Goal: Information Seeking & Learning: Check status

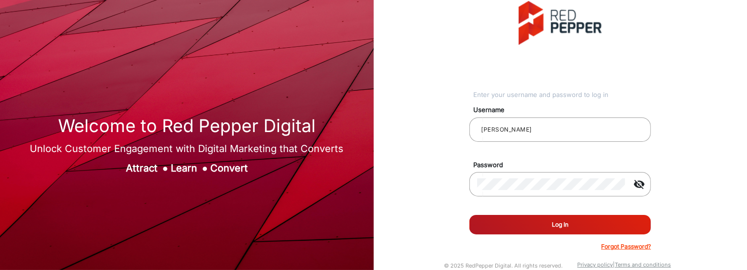
click at [515, 222] on button "Log In" at bounding box center [559, 225] width 181 height 20
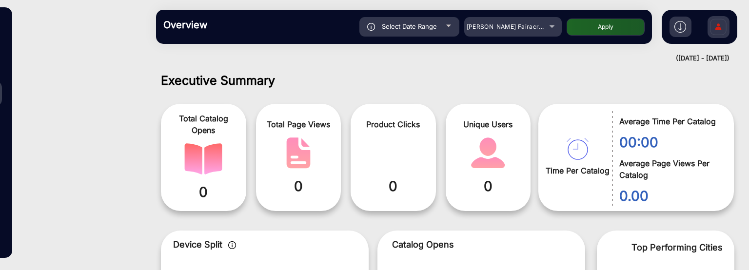
scroll to position [7, 0]
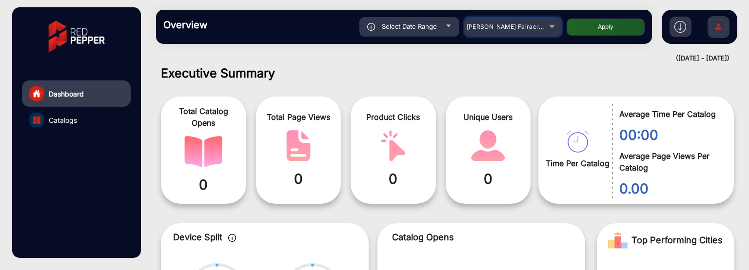
click at [533, 27] on span "[PERSON_NAME] Fairacre Farms" at bounding box center [515, 26] width 97 height 7
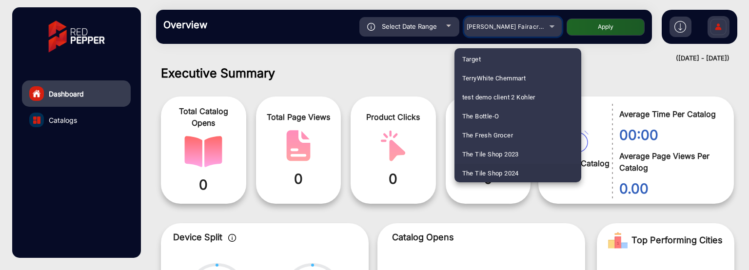
scroll to position [2857, 0]
click at [497, 176] on span "Thirsty Camel" at bounding box center [483, 172] width 40 height 19
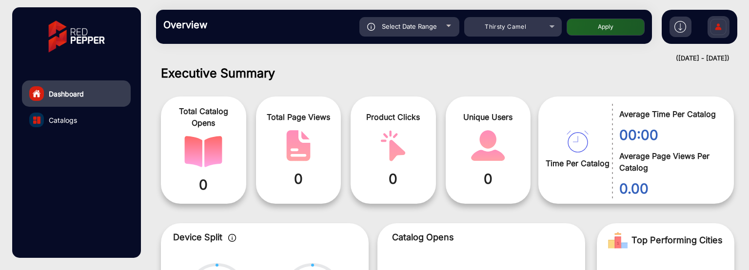
click at [422, 27] on span "Select Date Range" at bounding box center [409, 26] width 55 height 8
type input "[DATE]"
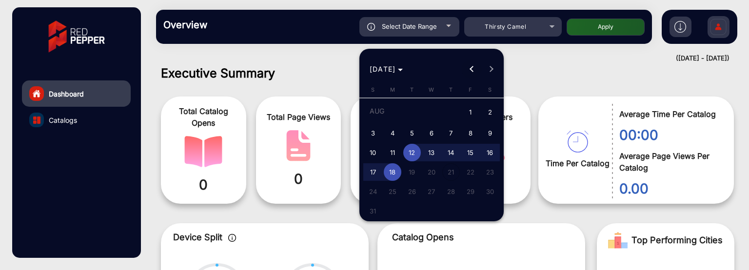
click at [465, 64] on span "Previous month" at bounding box center [472, 70] width 20 height 20
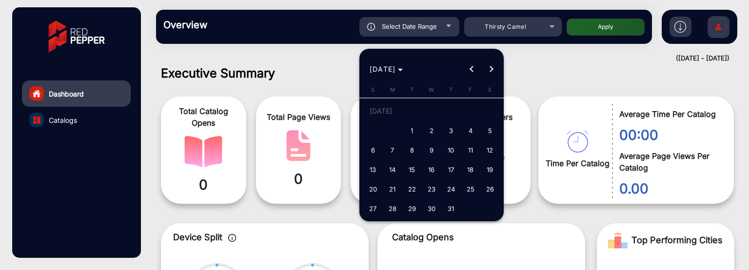
click at [465, 64] on span "Previous month" at bounding box center [472, 70] width 20 height 20
click at [449, 109] on span "1" at bounding box center [452, 113] width 18 height 20
type input "[DATE]"
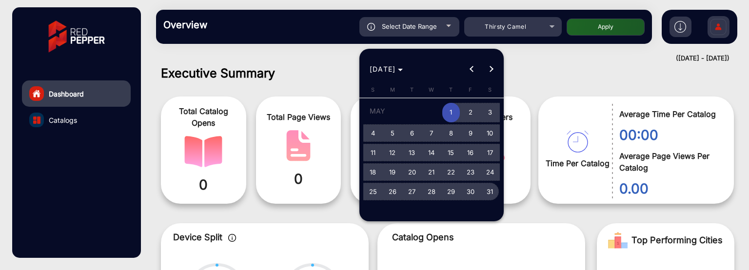
click at [495, 192] on span "31" at bounding box center [491, 192] width 18 height 18
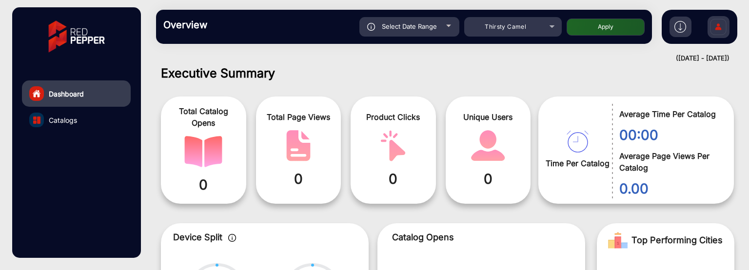
type input "[DATE]"
click at [595, 25] on button "Apply" at bounding box center [606, 27] width 78 height 17
type input "[DATE]"
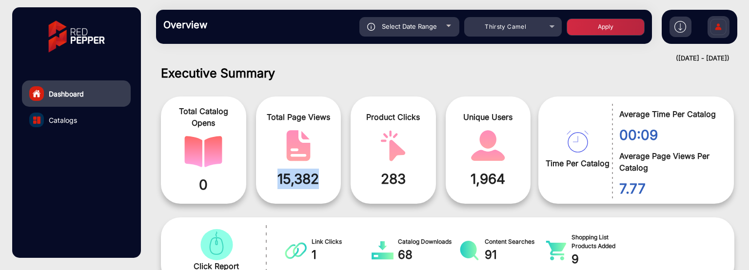
drag, startPoint x: 325, startPoint y: 187, endPoint x: 276, endPoint y: 182, distance: 49.0
click at [276, 182] on span "15,382" at bounding box center [298, 179] width 71 height 20
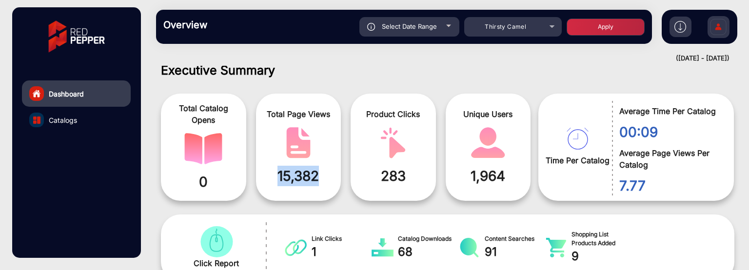
scroll to position [0, 0]
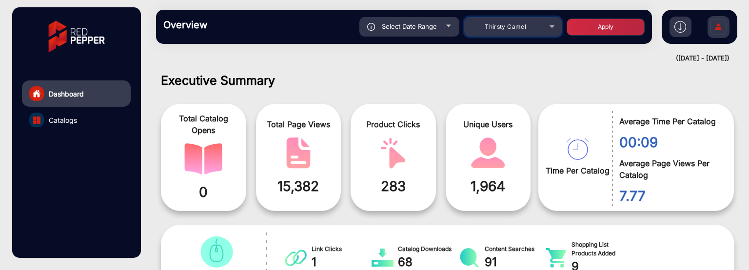
click at [544, 24] on div "Thirsty Camel" at bounding box center [513, 27] width 98 height 12
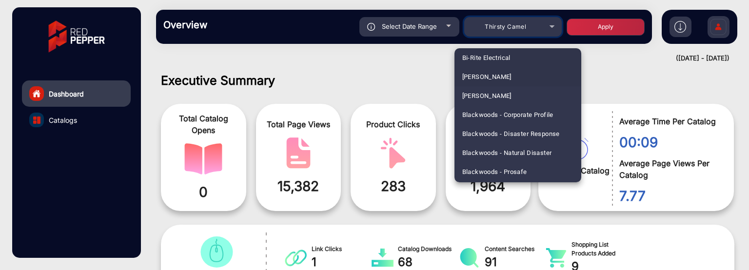
scroll to position [249, 0]
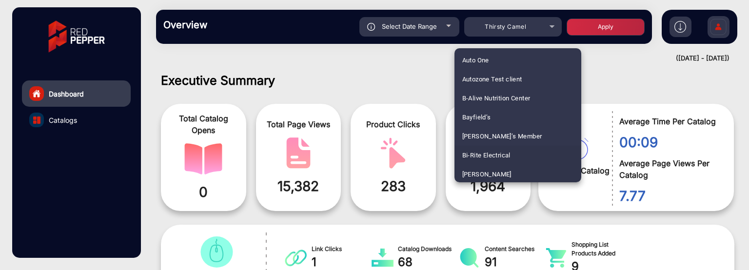
click at [519, 157] on mat-option "Bi-Rite Electrical" at bounding box center [518, 155] width 127 height 19
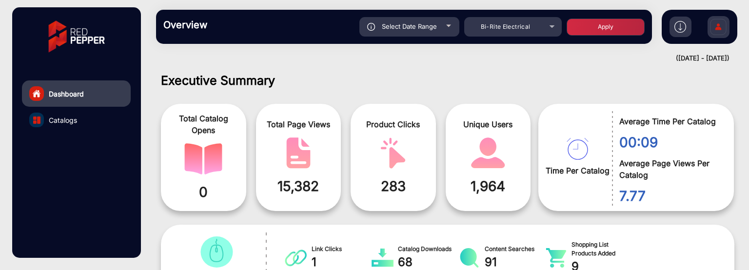
click at [601, 31] on button "Apply" at bounding box center [606, 27] width 78 height 17
type input "[DATE]"
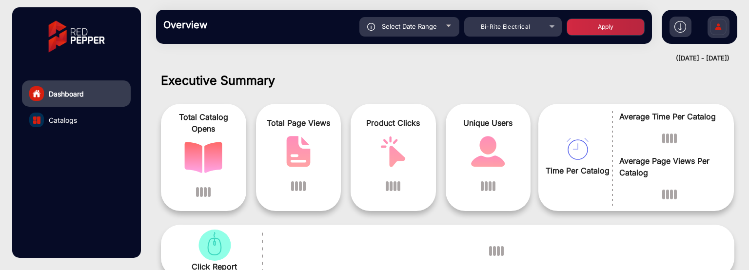
scroll to position [7, 0]
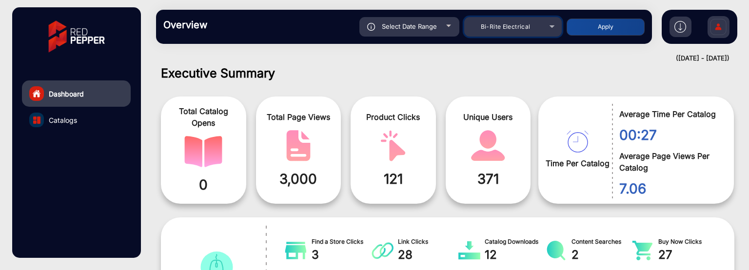
click at [496, 28] on span "Bi-Rite Electrical" at bounding box center [506, 26] width 50 height 7
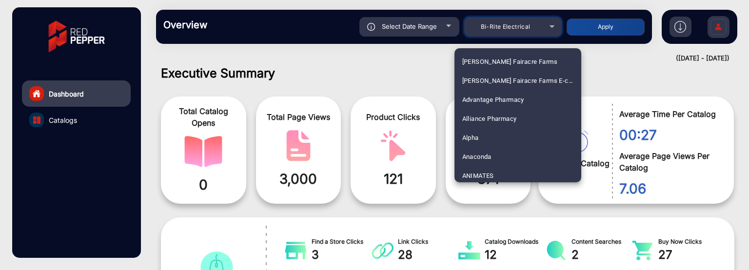
scroll to position [231, 0]
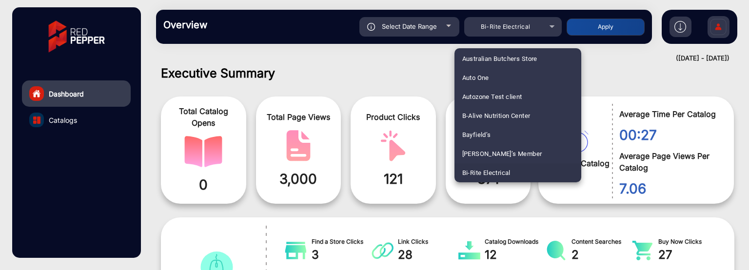
click at [440, 27] on div at bounding box center [374, 135] width 749 height 270
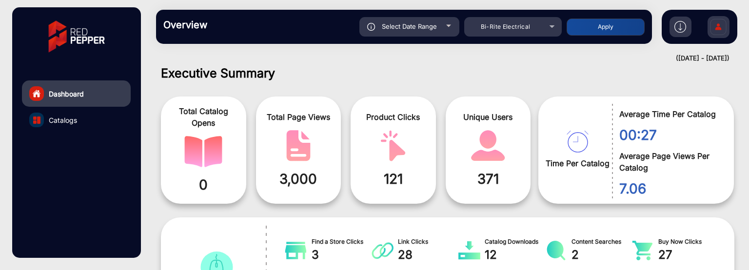
click at [440, 27] on div "Select Date Range" at bounding box center [410, 27] width 100 height 20
type input "[DATE]"
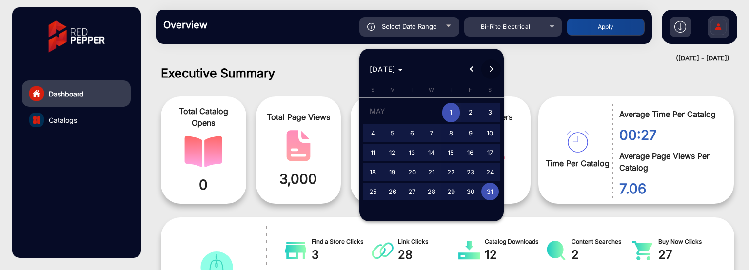
click at [491, 68] on button "Next month" at bounding box center [492, 70] width 20 height 20
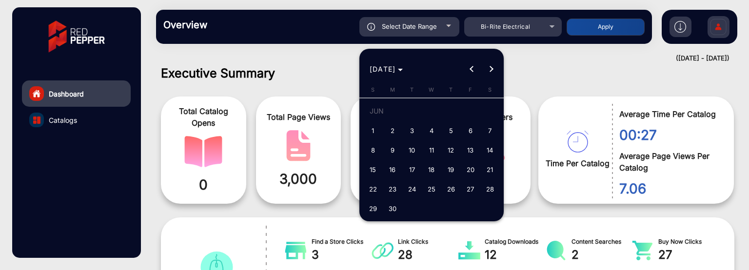
click at [380, 129] on span "1" at bounding box center [373, 131] width 18 height 18
type input "[DATE]"
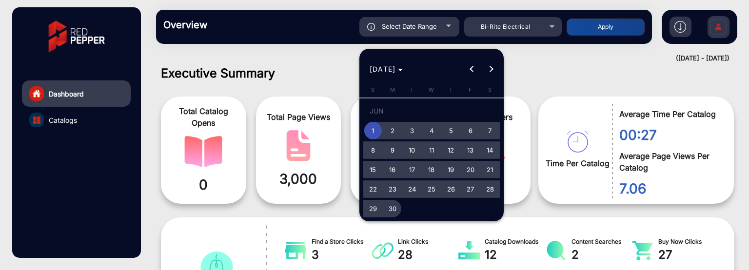
click at [392, 212] on span "30" at bounding box center [393, 209] width 18 height 18
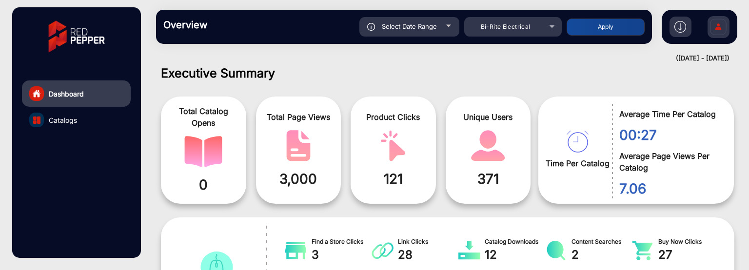
type input "[DATE]"
click at [593, 24] on button "Apply" at bounding box center [606, 27] width 78 height 17
type input "[DATE]"
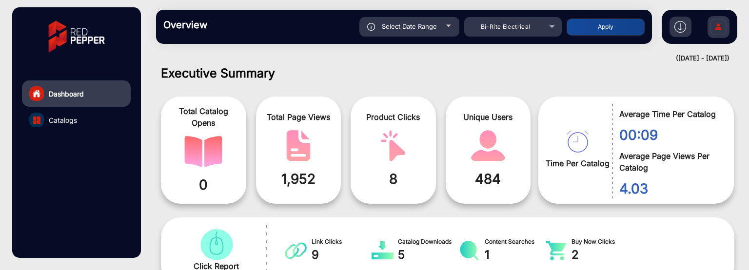
click at [453, 23] on div "Select Date Range" at bounding box center [410, 27] width 100 height 20
type input "[DATE]"
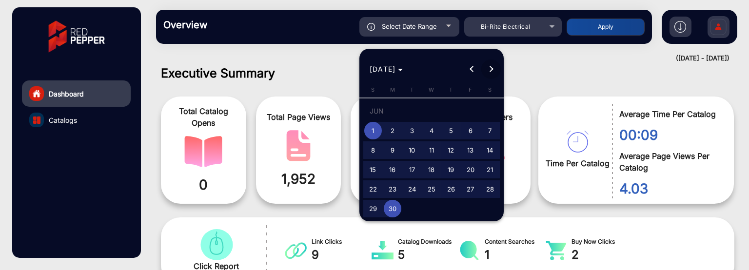
click at [485, 66] on span "Next month" at bounding box center [492, 70] width 20 height 20
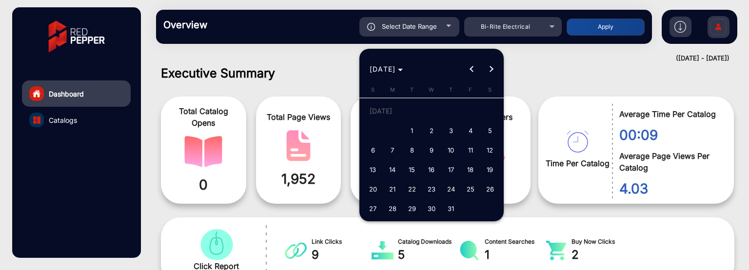
click at [418, 133] on span "1" at bounding box center [412, 131] width 18 height 18
type input "[DATE]"
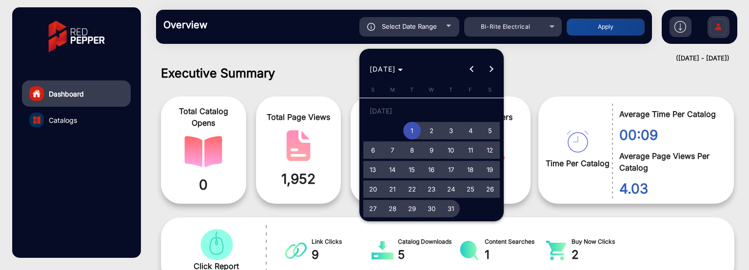
click at [451, 211] on span "31" at bounding box center [452, 209] width 18 height 18
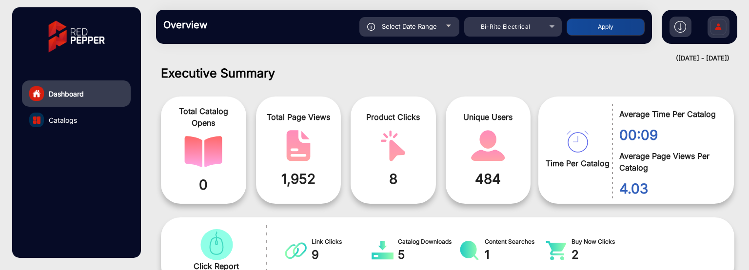
type input "[DATE]"
click at [588, 26] on button "Apply" at bounding box center [606, 27] width 78 height 17
type input "[DATE]"
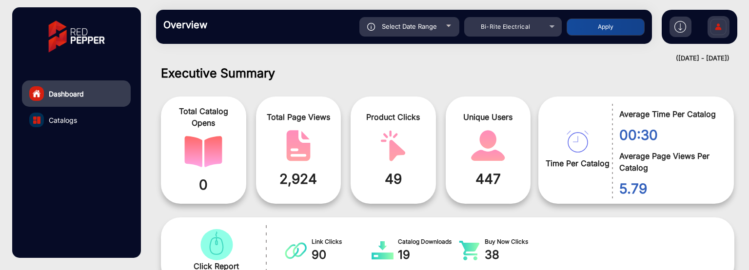
click at [422, 26] on span "Select Date Range" at bounding box center [409, 26] width 55 height 8
type input "[DATE]"
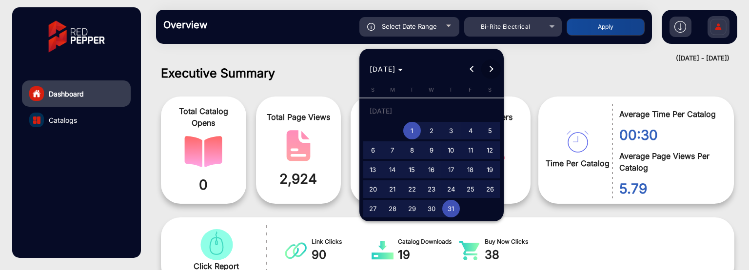
click at [488, 71] on span "Next month" at bounding box center [492, 70] width 20 height 20
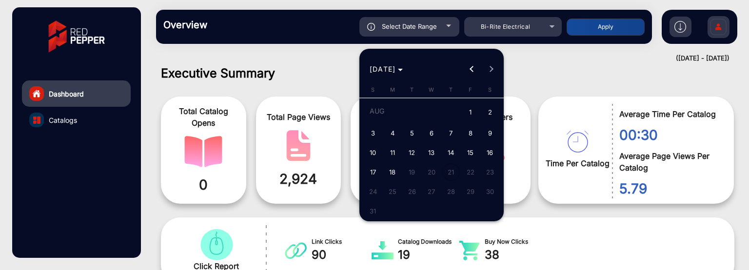
click at [479, 104] on button "1" at bounding box center [471, 112] width 20 height 22
type input "[DATE]"
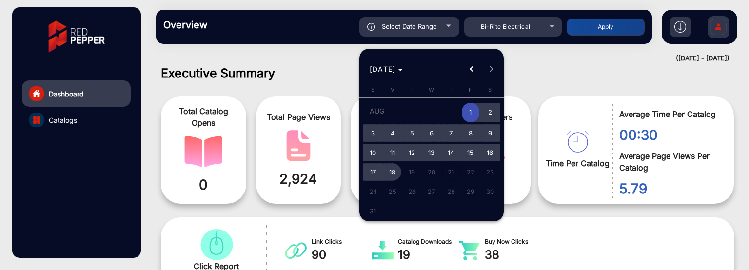
click at [391, 175] on span "18" at bounding box center [393, 172] width 18 height 18
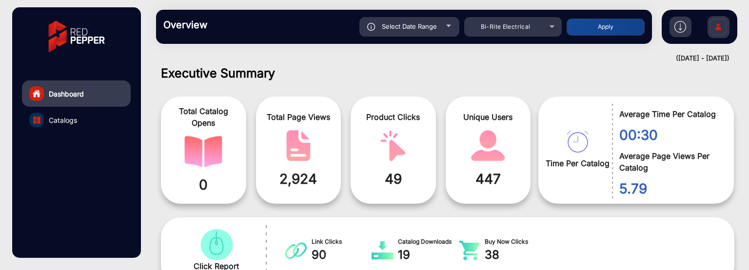
type input "[DATE]"
click at [582, 30] on button "Apply" at bounding box center [606, 27] width 78 height 17
type input "[DATE]"
click at [531, 25] on div "Bi-Rite Electrical" at bounding box center [506, 27] width 78 height 12
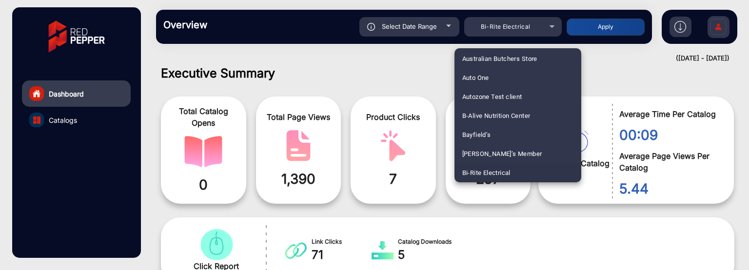
click at [375, 84] on div at bounding box center [374, 135] width 749 height 270
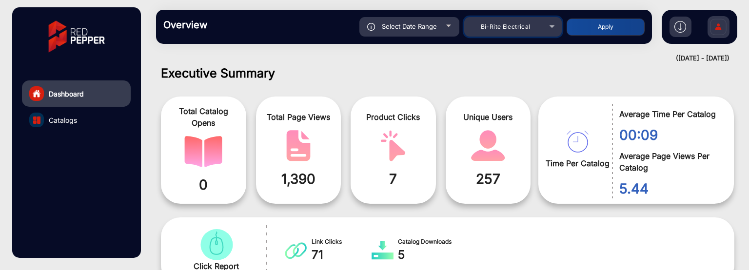
click at [532, 30] on div "Bi-Rite Electrical" at bounding box center [506, 27] width 78 height 12
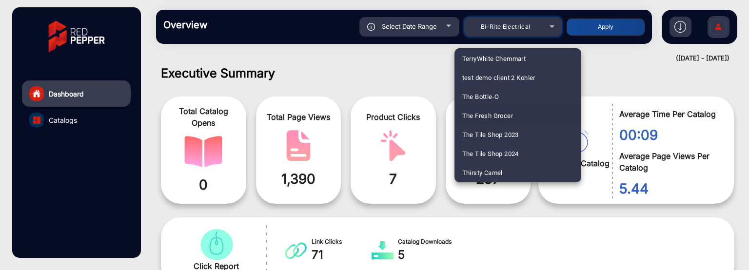
scroll to position [2876, 0]
click at [511, 148] on mat-option "Thirsty Camel" at bounding box center [518, 153] width 127 height 19
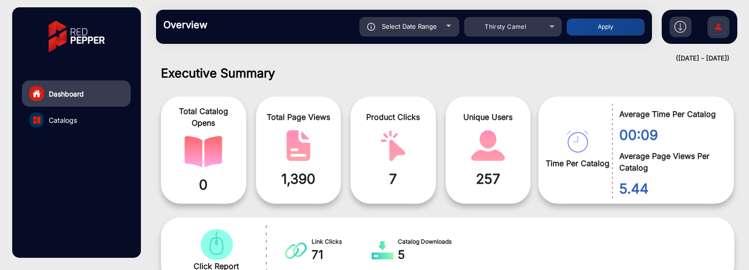
click at [625, 27] on button "Apply" at bounding box center [606, 27] width 78 height 17
type input "[DATE]"
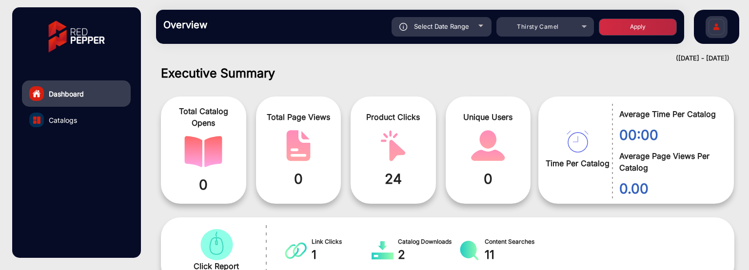
click at [486, 28] on div "Select Date Range" at bounding box center [442, 27] width 100 height 20
type input "[DATE]"
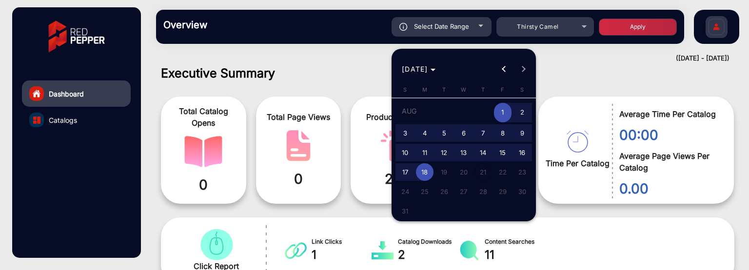
click at [486, 28] on div at bounding box center [374, 135] width 749 height 270
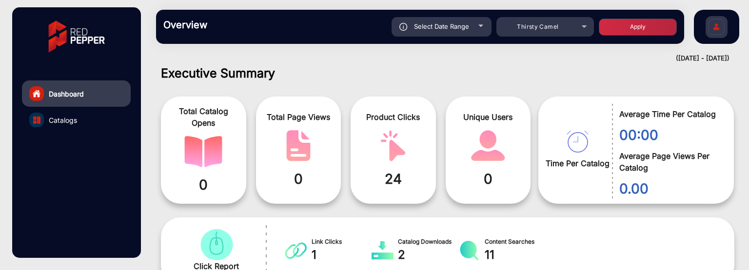
click at [480, 24] on div "Select Date Range" at bounding box center [442, 27] width 100 height 20
type input "[DATE]"
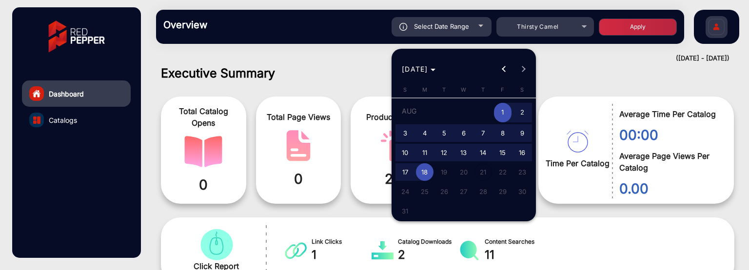
click at [528, 113] on span "2" at bounding box center [523, 113] width 18 height 20
type input "[DATE]"
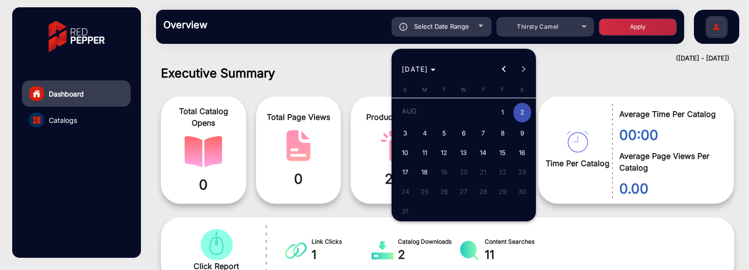
click at [528, 113] on span "2" at bounding box center [523, 113] width 18 height 20
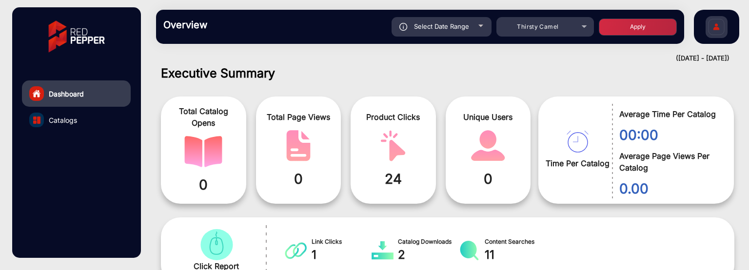
type input "[DATE]"
click at [622, 23] on button "Apply" at bounding box center [638, 27] width 78 height 17
type input "[DATE]"
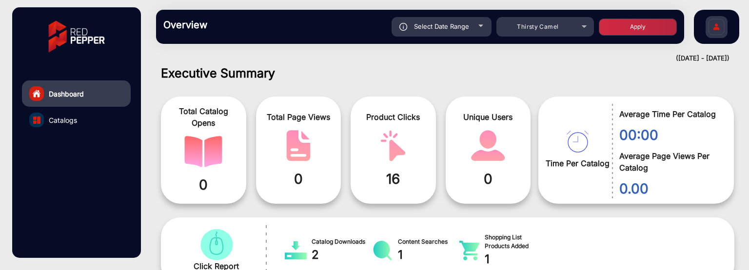
click at [463, 28] on span "Select Date Range" at bounding box center [441, 26] width 55 height 8
type input "[DATE]"
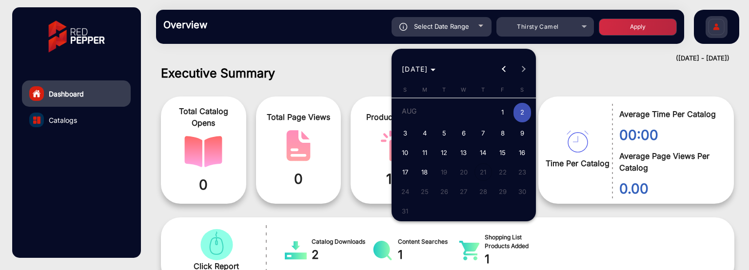
click at [498, 111] on span "1" at bounding box center [503, 113] width 18 height 20
type input "[DATE]"
click at [498, 111] on span "1" at bounding box center [503, 113] width 18 height 20
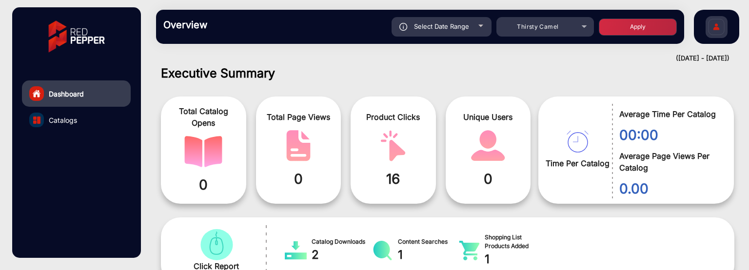
type input "[DATE]"
click at [622, 26] on button "Apply" at bounding box center [638, 27] width 78 height 17
type input "[DATE]"
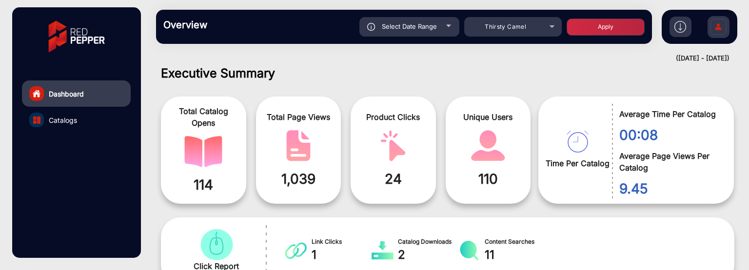
click at [435, 29] on span "Select Date Range" at bounding box center [409, 26] width 55 height 8
type input "[DATE]"
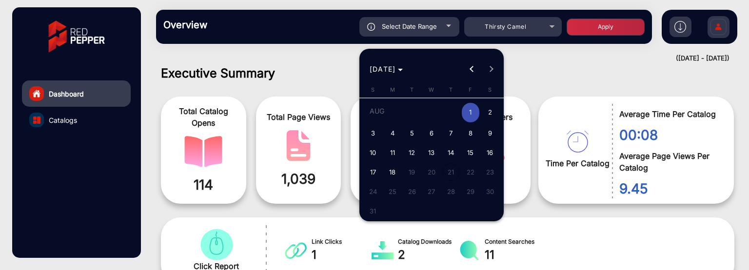
click at [395, 138] on span "4" at bounding box center [393, 133] width 18 height 18
type input "[DATE]"
click at [395, 138] on span "4" at bounding box center [393, 133] width 18 height 18
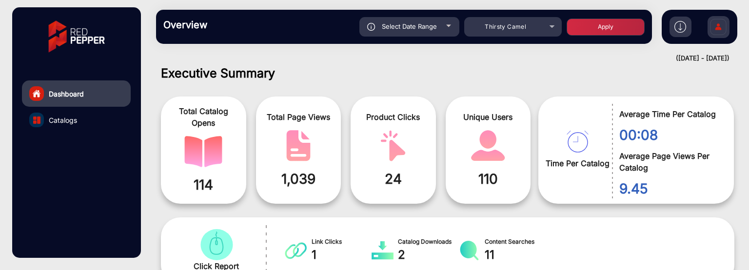
type input "[DATE]"
click at [626, 27] on button "Apply" at bounding box center [606, 27] width 78 height 17
type input "[DATE]"
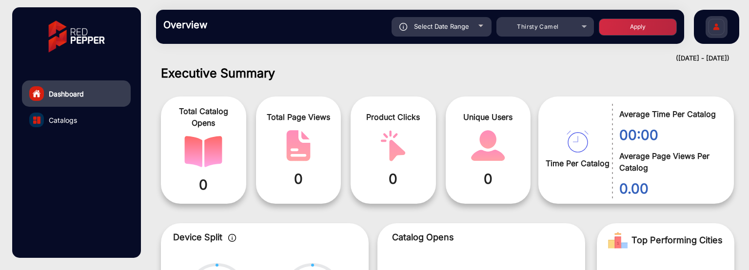
click at [455, 31] on div "Select Date Range" at bounding box center [442, 27] width 100 height 20
type input "[DATE]"
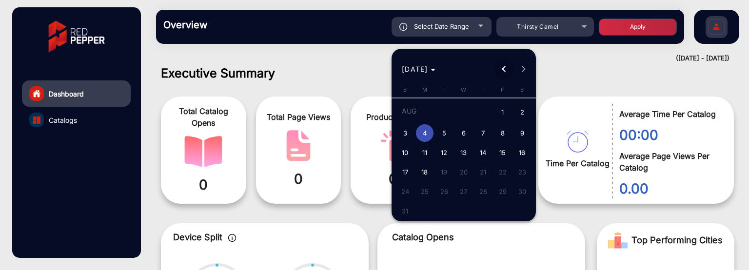
click at [500, 64] on span "Previous month" at bounding box center [505, 70] width 20 height 20
click at [506, 65] on span "Previous month" at bounding box center [505, 70] width 20 height 20
click at [488, 122] on button "1" at bounding box center [484, 112] width 20 height 22
type input "[DATE]"
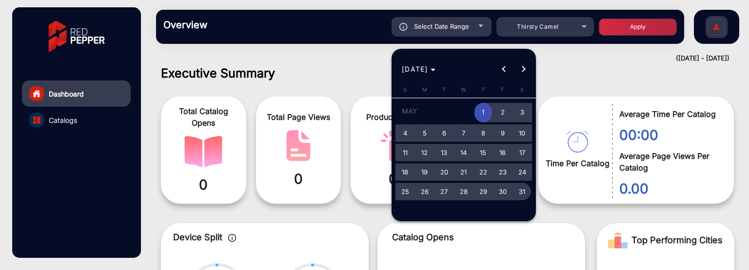
click at [517, 188] on span "31" at bounding box center [523, 192] width 18 height 18
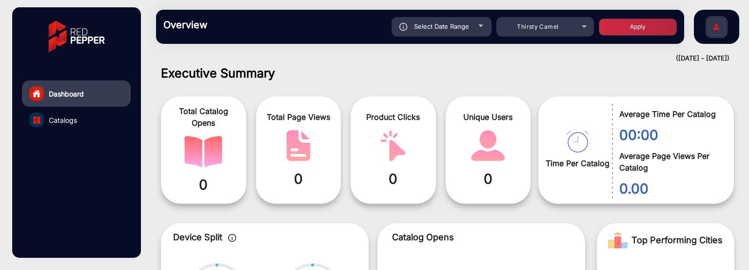
type input "[DATE]"
click at [619, 25] on button "Apply" at bounding box center [638, 27] width 78 height 17
type input "[DATE]"
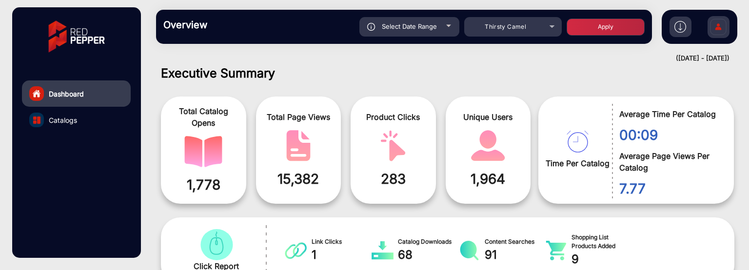
click at [76, 121] on span "Catalogs" at bounding box center [63, 120] width 28 height 10
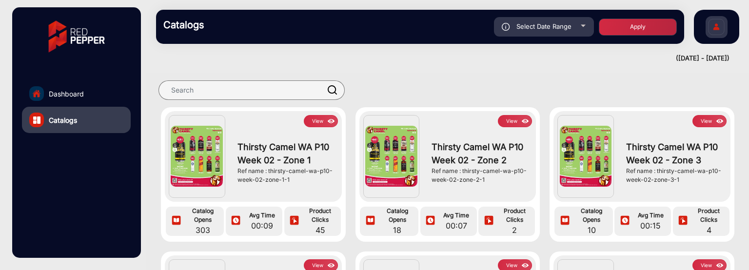
click at [85, 90] on link "Dashboard" at bounding box center [76, 94] width 109 height 26
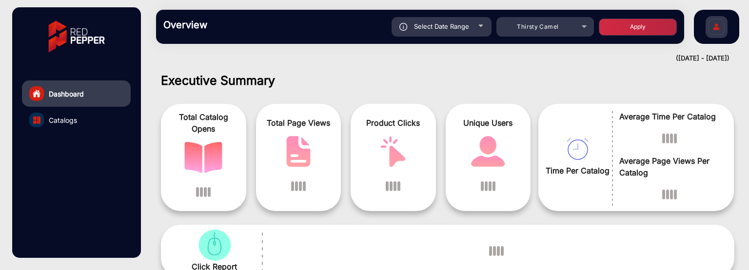
scroll to position [7, 0]
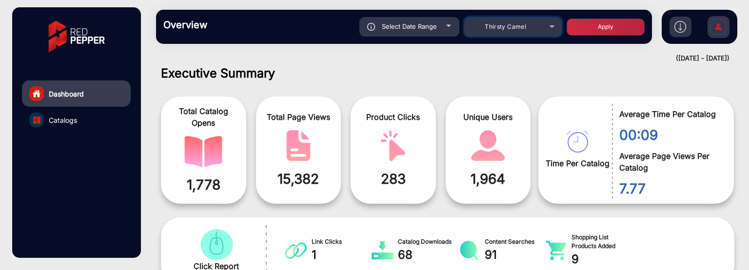
click at [515, 29] on span "Thirsty Camel" at bounding box center [505, 26] width 41 height 7
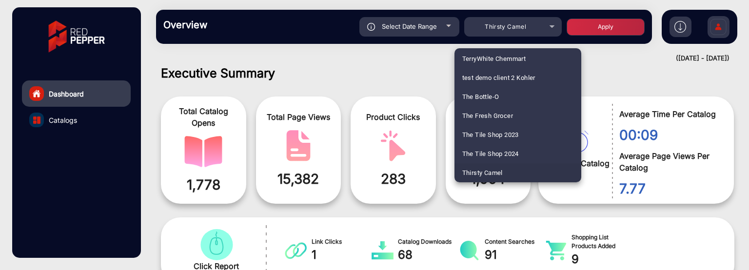
click at [429, 66] on div at bounding box center [374, 135] width 749 height 270
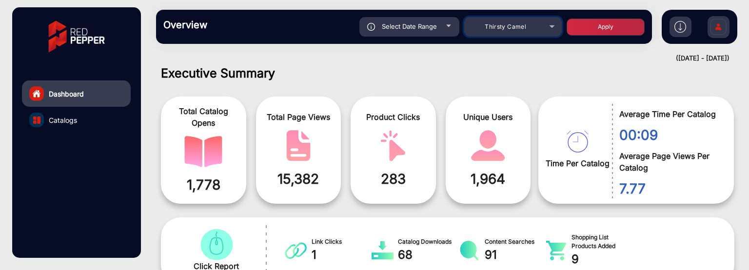
click at [507, 19] on mat-select "Thirsty Camel" at bounding box center [513, 27] width 98 height 20
click at [445, 23] on div "Select Date Range" at bounding box center [410, 27] width 100 height 20
type input "[DATE]"
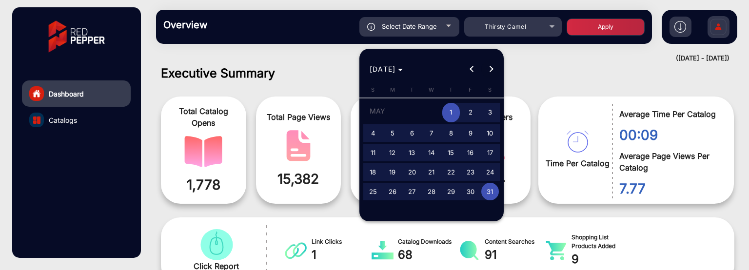
click at [487, 68] on button "Next month" at bounding box center [492, 70] width 20 height 20
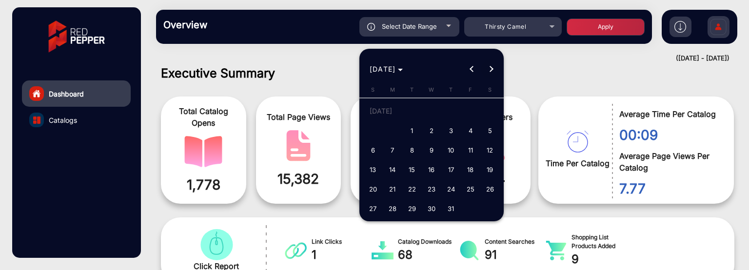
click at [487, 68] on button "Next month" at bounding box center [492, 70] width 20 height 20
click at [473, 104] on span "1" at bounding box center [471, 113] width 18 height 20
type input "[DATE]"
click at [473, 104] on span "1" at bounding box center [471, 113] width 18 height 20
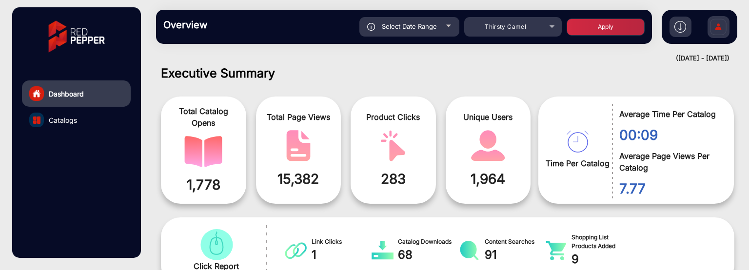
type input "[DATE]"
click at [604, 17] on div "Select Date Range [DATE] [DATE] – [DATE] End date Thirsty Camel Apply" at bounding box center [428, 27] width 433 height 20
click at [603, 23] on button "Apply" at bounding box center [606, 27] width 78 height 17
type input "[DATE]"
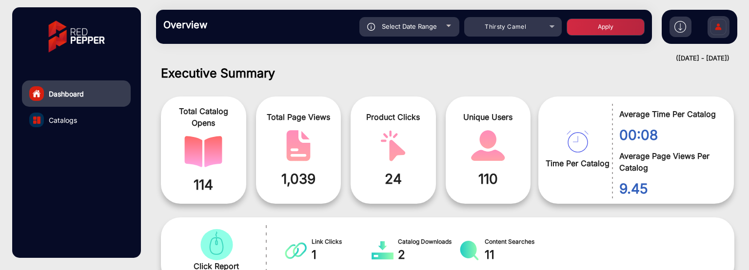
click at [452, 25] on div "Select Date Range" at bounding box center [410, 27] width 100 height 20
type input "[DATE]"
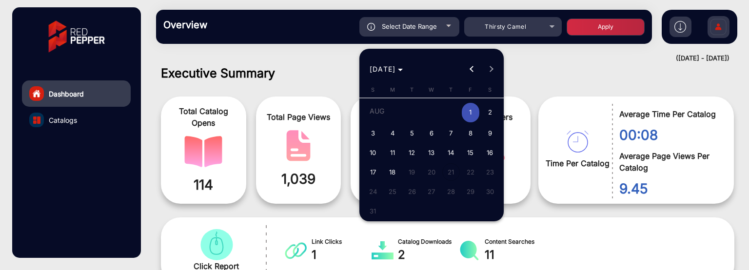
click at [490, 118] on span "2" at bounding box center [491, 113] width 18 height 20
type input "[DATE]"
click at [490, 118] on span "2" at bounding box center [491, 113] width 18 height 20
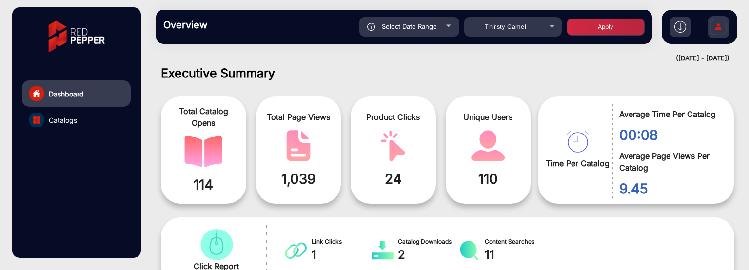
type input "[DATE]"
click at [579, 27] on button "Apply" at bounding box center [606, 27] width 78 height 17
type input "[DATE]"
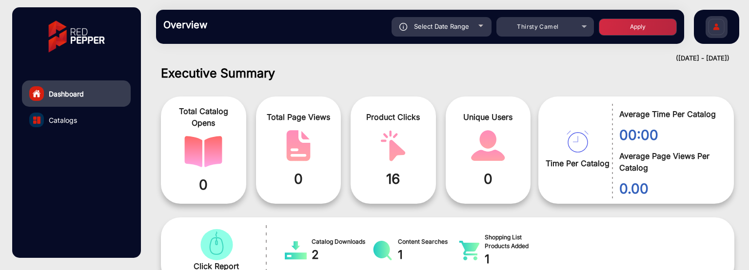
click at [478, 34] on div "Select Date Range" at bounding box center [442, 27] width 100 height 20
type input "[DATE]"
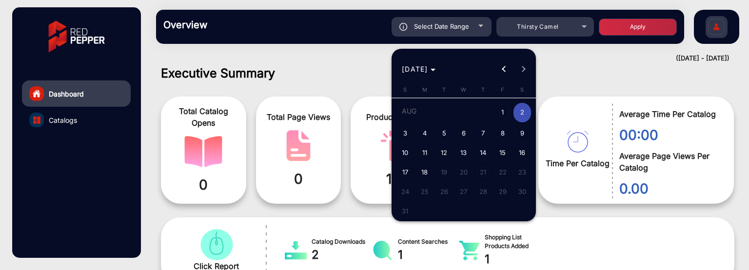
click at [492, 121] on td "AUG" at bounding box center [445, 112] width 98 height 22
click at [497, 115] on span "1" at bounding box center [503, 113] width 18 height 20
type input "[DATE]"
click at [497, 115] on span "1" at bounding box center [503, 113] width 18 height 20
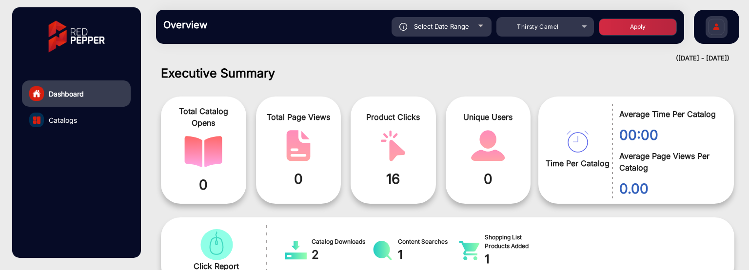
type input "[DATE]"
click at [621, 31] on button "Apply" at bounding box center [638, 27] width 78 height 17
type input "[DATE]"
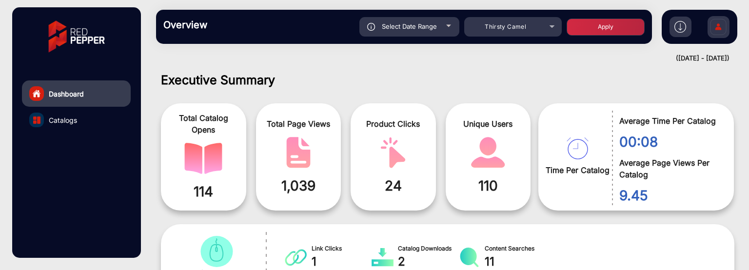
scroll to position [0, 0]
click at [94, 95] on link "Dashboard" at bounding box center [76, 94] width 109 height 26
click at [438, 23] on div "Select Date Range" at bounding box center [410, 27] width 100 height 20
type input "[DATE]"
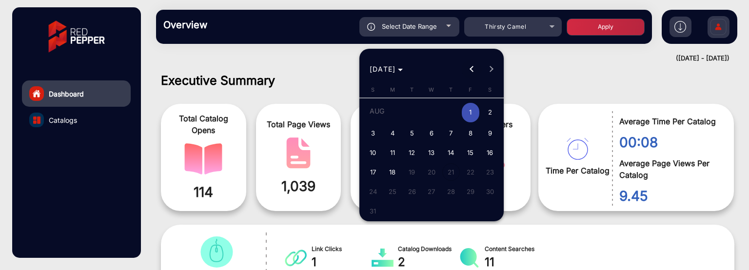
click at [471, 62] on span "Previous month" at bounding box center [472, 70] width 20 height 20
click at [496, 60] on span "Next month" at bounding box center [492, 70] width 20 height 20
click at [100, 92] on div at bounding box center [374, 135] width 749 height 270
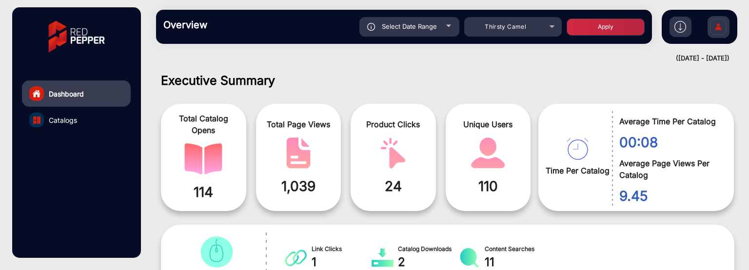
click at [100, 92] on link "Dashboard" at bounding box center [76, 94] width 109 height 26
click at [531, 25] on div "Thirsty Camel" at bounding box center [506, 27] width 78 height 12
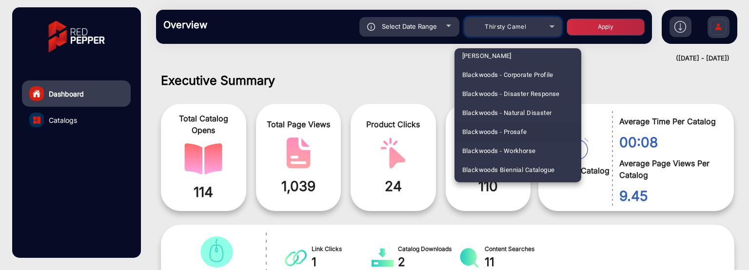
scroll to position [327, 0]
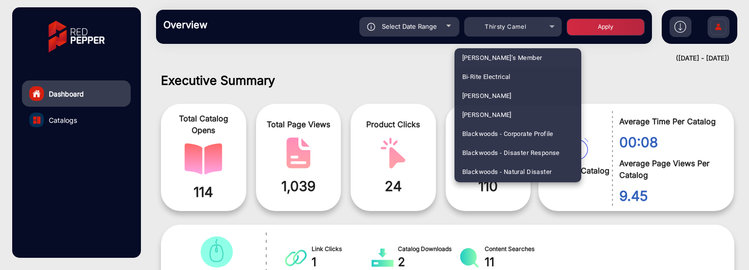
click at [506, 76] on span "Bi-Rite Electrical" at bounding box center [487, 76] width 48 height 19
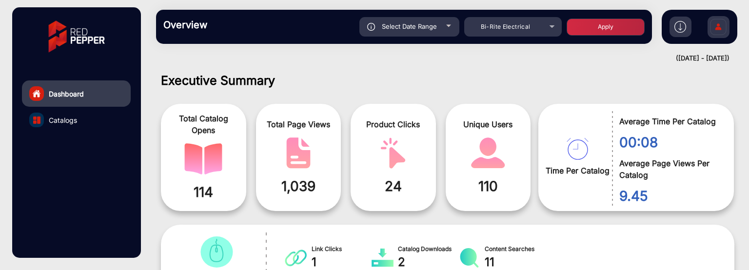
click at [596, 33] on button "Apply" at bounding box center [606, 27] width 78 height 17
type input "[DATE]"
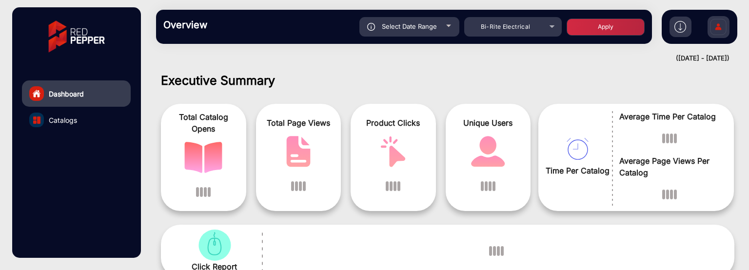
scroll to position [7, 0]
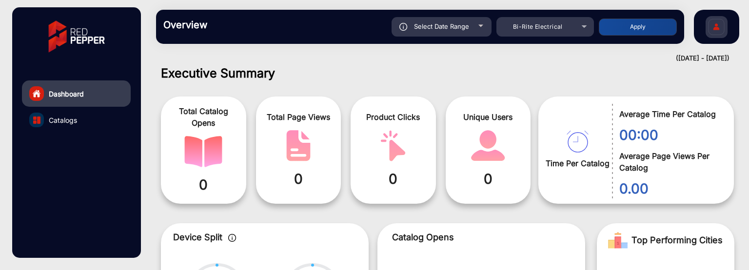
click at [476, 34] on div "Overview Reports Understand what makes your customers tick and learn how they a…" at bounding box center [420, 27] width 528 height 34
click at [476, 34] on div "Select Date Range" at bounding box center [442, 27] width 100 height 20
type input "[DATE]"
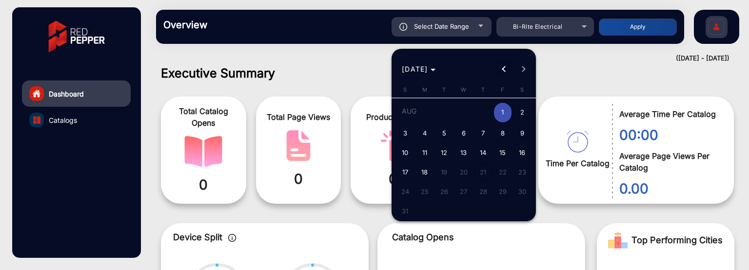
click at [505, 66] on span "Previous month" at bounding box center [505, 70] width 20 height 20
click at [443, 128] on span "1" at bounding box center [445, 131] width 18 height 18
type input "[DATE]"
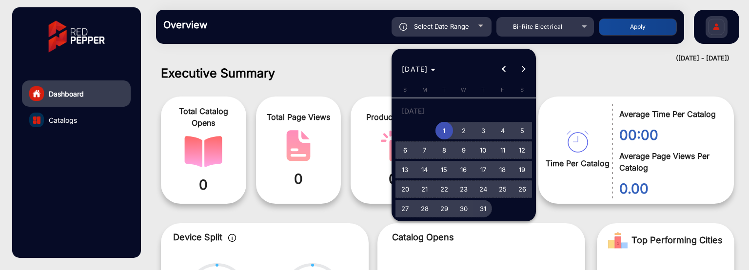
click at [484, 213] on span "31" at bounding box center [484, 209] width 18 height 18
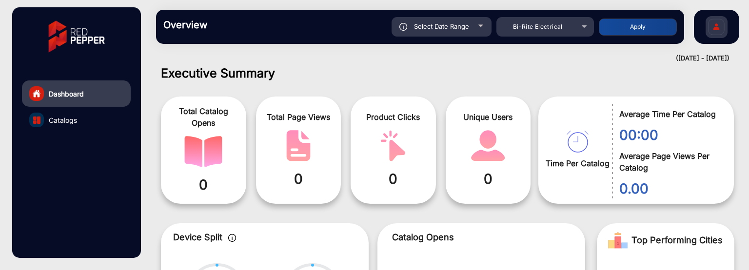
type input "[DATE]"
click at [606, 29] on button "Apply" at bounding box center [638, 27] width 78 height 17
type input "[DATE]"
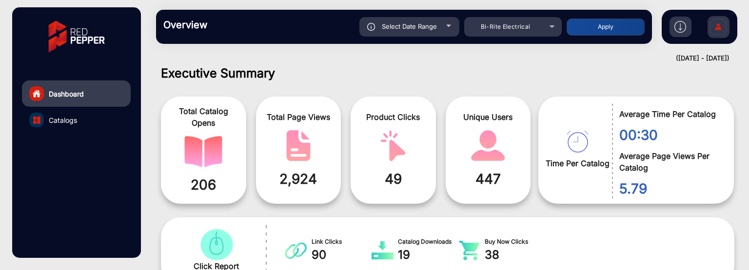
click at [48, 118] on link "Catalogs" at bounding box center [76, 120] width 109 height 26
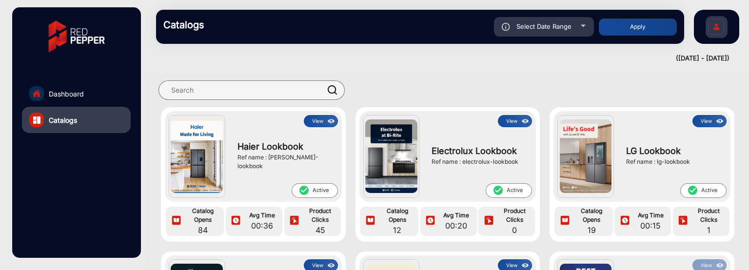
click at [89, 91] on link "Dashboard" at bounding box center [76, 94] width 109 height 26
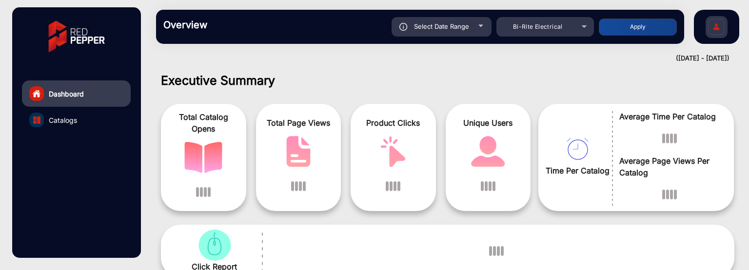
scroll to position [7, 0]
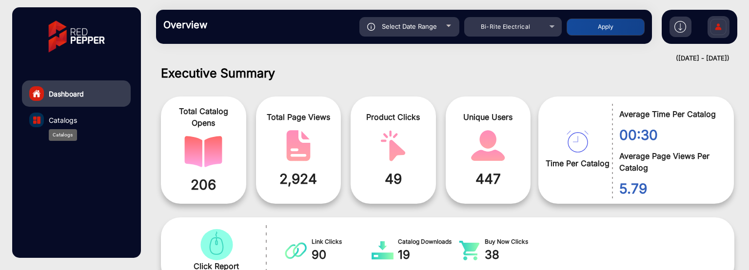
click at [63, 119] on span "Catalogs" at bounding box center [63, 120] width 28 height 10
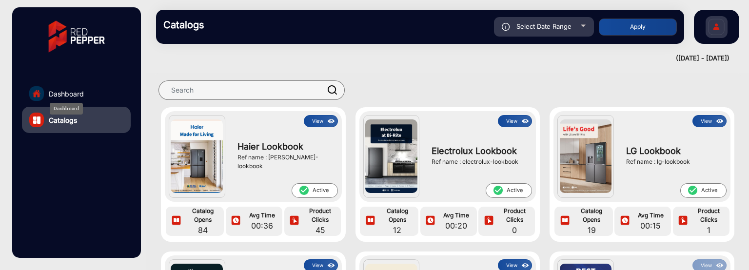
click at [68, 97] on span "Dashboard" at bounding box center [66, 94] width 35 height 10
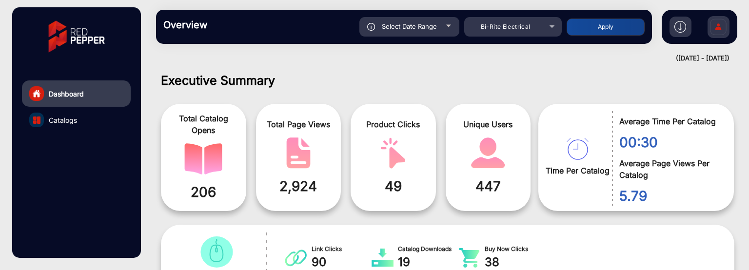
scroll to position [7, 0]
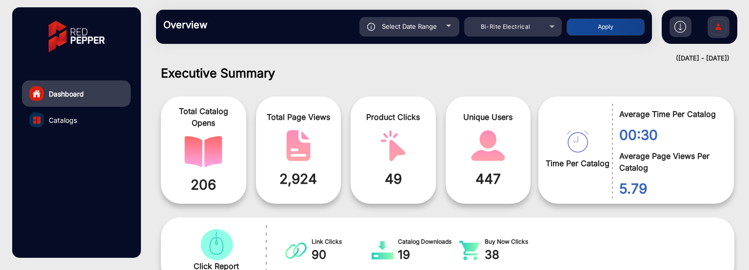
click at [73, 112] on link "Catalogs" at bounding box center [76, 120] width 109 height 26
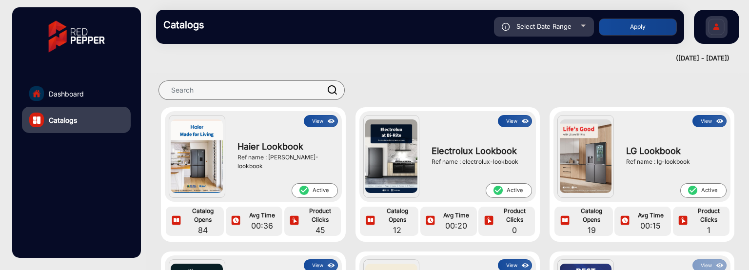
click at [73, 101] on link "Dashboard" at bounding box center [76, 94] width 109 height 26
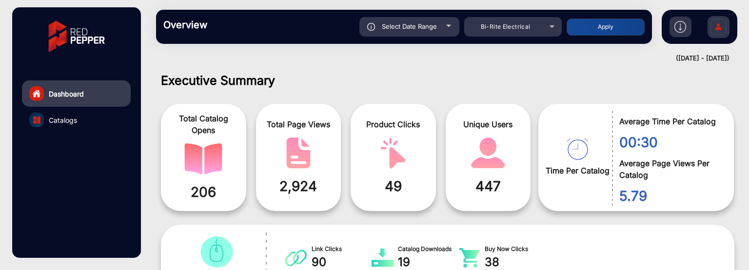
scroll to position [7, 0]
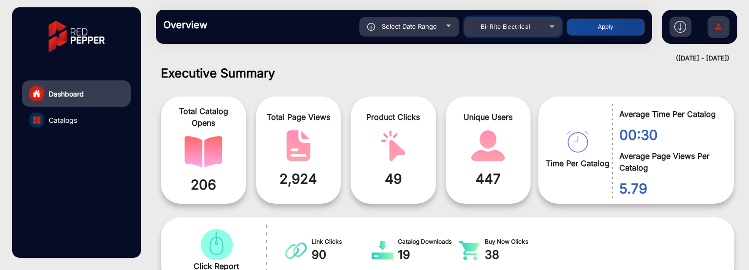
click at [520, 31] on div "Bi-Rite Electrical" at bounding box center [506, 27] width 78 height 12
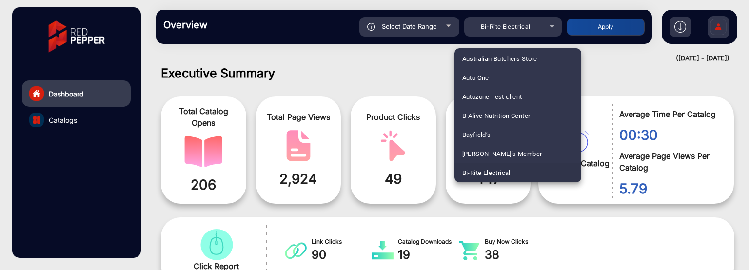
click at [403, 76] on div at bounding box center [374, 135] width 749 height 270
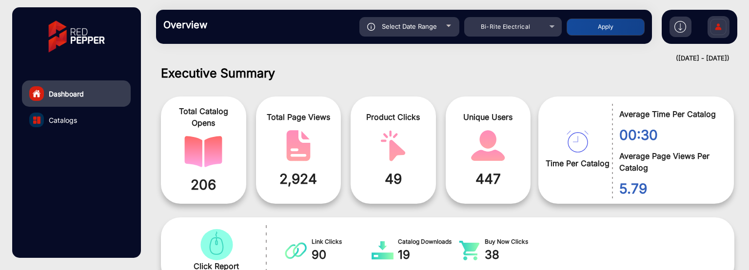
click at [420, 30] on span "Select Date Range" at bounding box center [409, 26] width 55 height 8
type input "[DATE]"
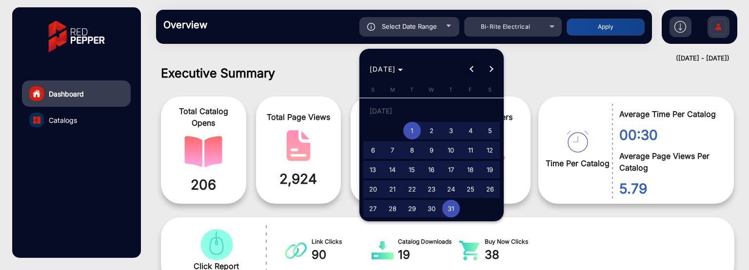
click at [471, 66] on span "Previous month" at bounding box center [472, 70] width 20 height 20
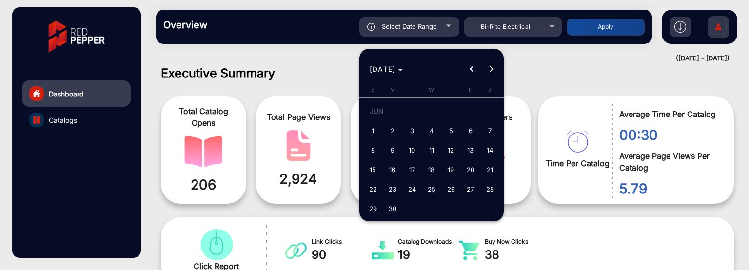
click at [369, 130] on span "1" at bounding box center [373, 131] width 18 height 18
type input "[DATE]"
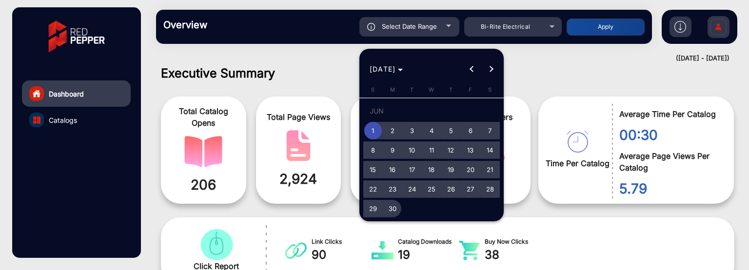
click at [390, 206] on span "30" at bounding box center [393, 209] width 18 height 18
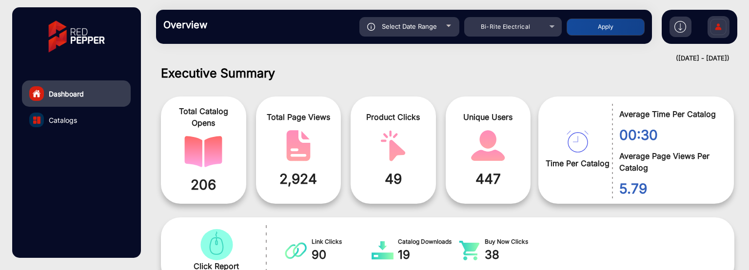
type input "[DATE]"
click at [587, 25] on button "Apply" at bounding box center [606, 27] width 78 height 17
type input "[DATE]"
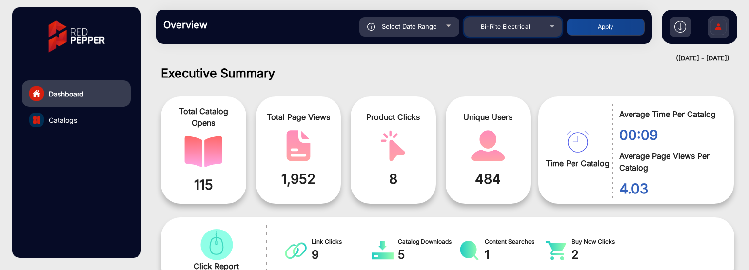
click at [512, 34] on mat-select "Bi-Rite Electrical" at bounding box center [513, 27] width 98 height 20
click at [519, 28] on span "Bi-Rite Electrical" at bounding box center [506, 26] width 50 height 7
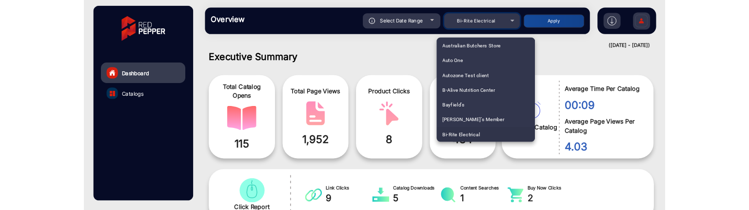
scroll to position [2971, 0]
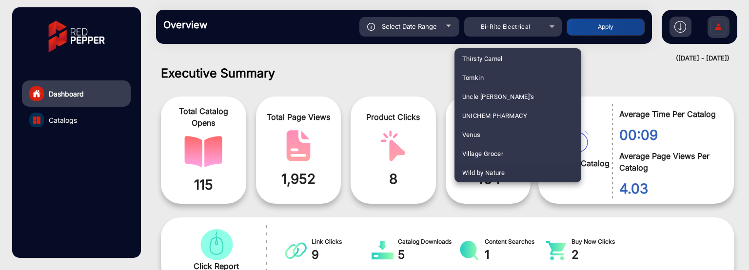
click at [504, 170] on span "Wild by Nature" at bounding box center [484, 172] width 43 height 19
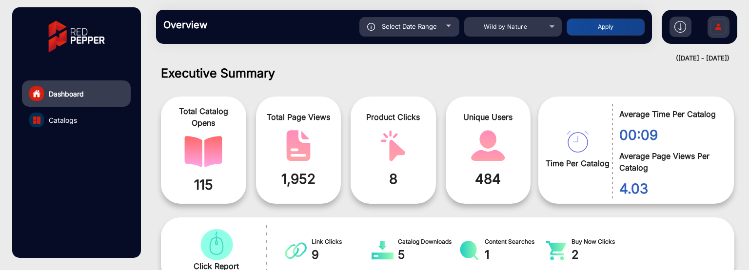
click at [578, 33] on button "Apply" at bounding box center [606, 27] width 78 height 17
type input "[DATE]"
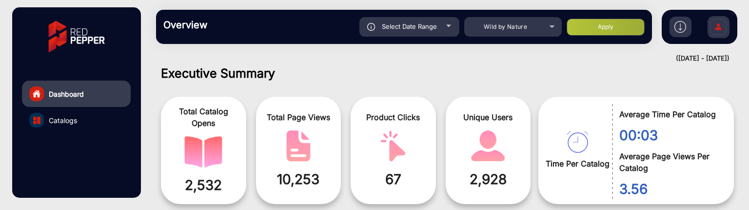
click at [443, 27] on div "Select Date Range" at bounding box center [410, 27] width 100 height 20
type input "[DATE]"
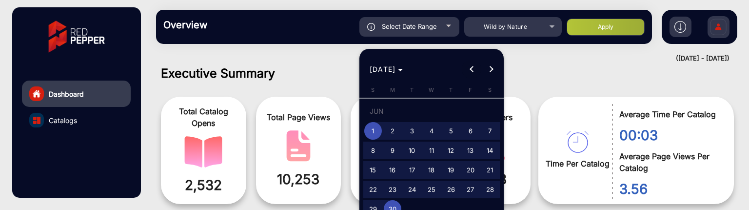
click at [474, 70] on button "Previous month" at bounding box center [472, 70] width 20 height 20
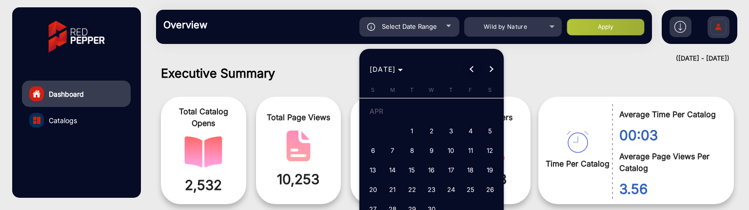
click at [474, 70] on button "Previous month" at bounding box center [472, 70] width 20 height 20
click at [490, 66] on button "Next month" at bounding box center [492, 70] width 20 height 20
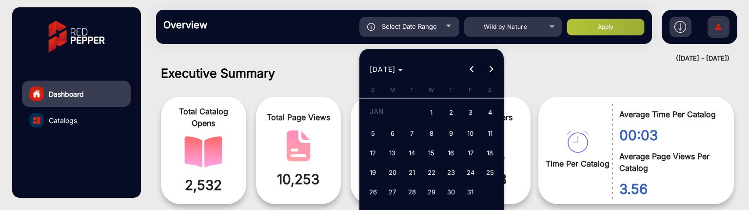
click at [490, 66] on button "Next month" at bounding box center [492, 70] width 20 height 20
click at [398, 188] on span "21" at bounding box center [393, 190] width 18 height 18
type input "[DATE]"
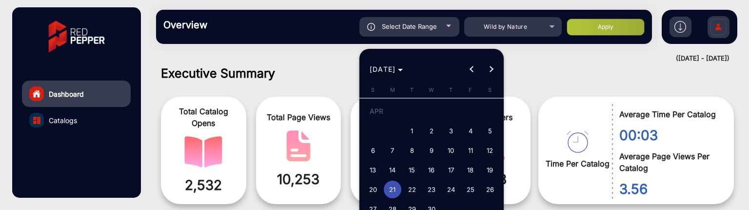
click at [398, 188] on span "21" at bounding box center [393, 190] width 18 height 18
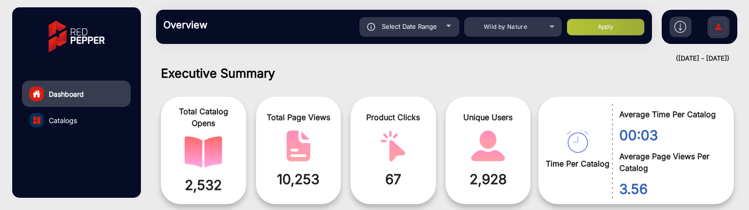
type input "[DATE]"
click at [584, 27] on button "Apply" at bounding box center [606, 27] width 78 height 17
type input "[DATE]"
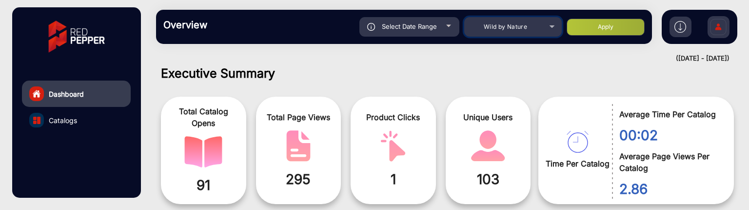
click at [532, 29] on div "Wild by Nature" at bounding box center [506, 27] width 78 height 12
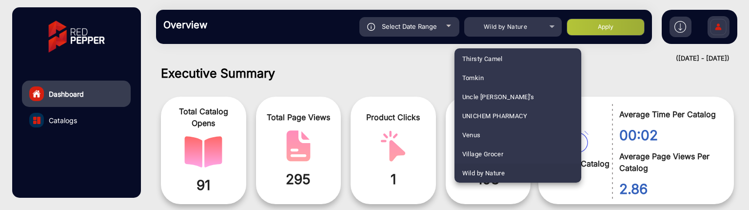
click at [445, 26] on div at bounding box center [374, 105] width 749 height 210
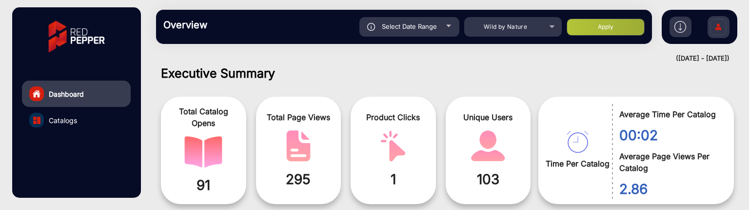
click at [445, 26] on div "Select Date Range" at bounding box center [410, 27] width 100 height 20
type input "[DATE]"
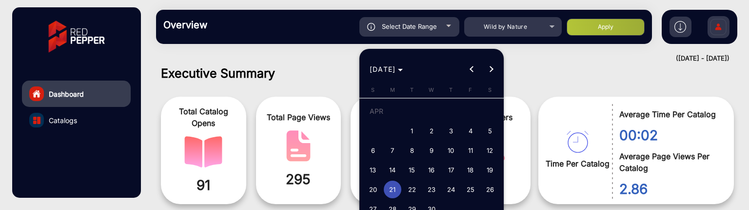
click at [414, 188] on span "22" at bounding box center [412, 190] width 18 height 18
type input "[DATE]"
click at [414, 188] on span "22" at bounding box center [412, 190] width 18 height 18
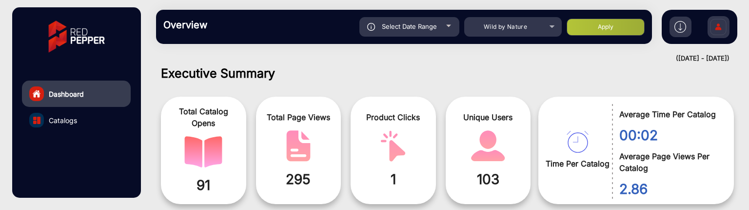
type input "[DATE]"
click at [593, 25] on button "Apply" at bounding box center [606, 27] width 78 height 17
type input "[DATE]"
click at [444, 30] on div "Select Date Range" at bounding box center [410, 27] width 100 height 20
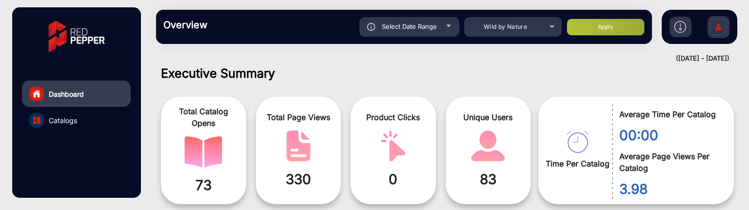
type input "[DATE]"
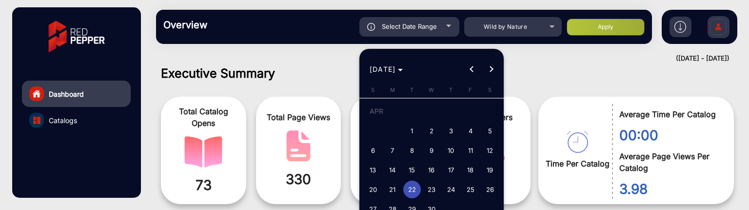
click at [428, 188] on span "23" at bounding box center [432, 190] width 18 height 18
type input "[DATE]"
click at [428, 188] on span "23" at bounding box center [432, 190] width 18 height 18
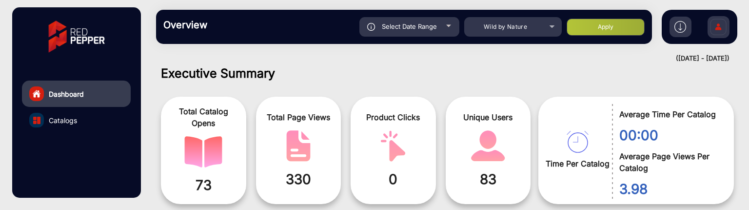
type input "[DATE]"
click at [610, 26] on button "Apply" at bounding box center [606, 27] width 78 height 17
type input "[DATE]"
click at [439, 24] on div "Select Date Range" at bounding box center [410, 27] width 100 height 20
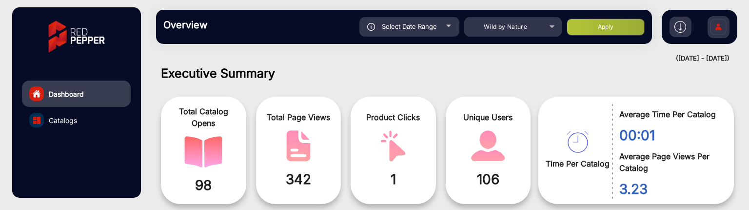
type input "[DATE]"
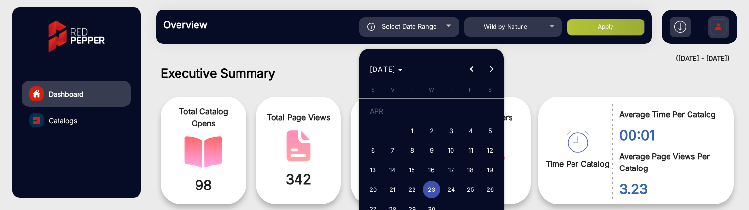
click at [420, 183] on button "22" at bounding box center [413, 190] width 20 height 20
type input "[DATE]"
click at [420, 183] on button "22" at bounding box center [413, 190] width 20 height 20
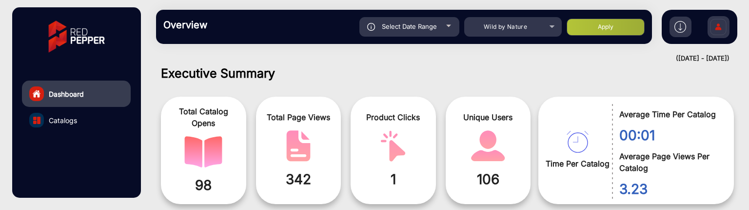
type input "[DATE]"
click at [586, 26] on button "Apply" at bounding box center [606, 27] width 78 height 17
type input "[DATE]"
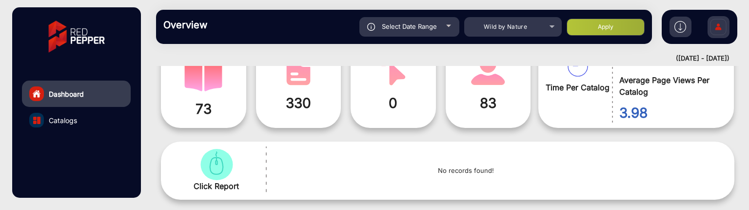
scroll to position [35, 0]
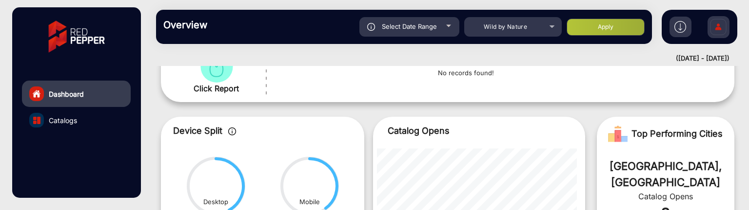
click at [92, 115] on link "Catalogs" at bounding box center [76, 120] width 109 height 26
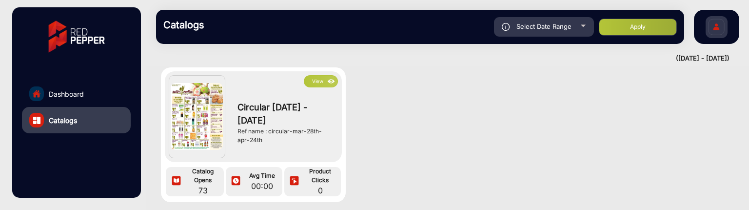
click at [326, 80] on img at bounding box center [331, 81] width 11 height 11
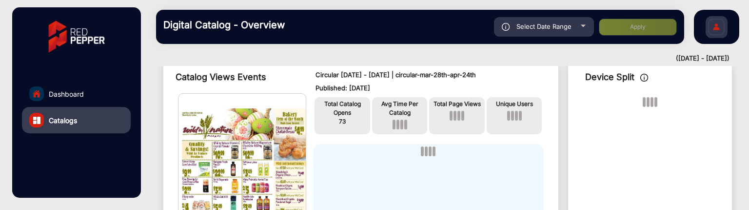
scroll to position [7, 0]
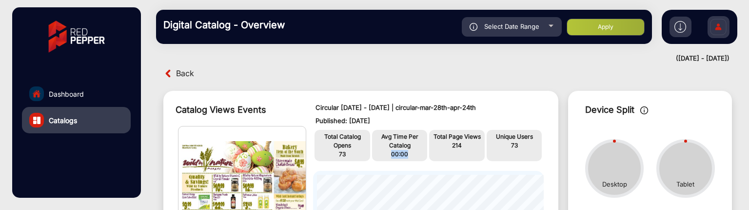
drag, startPoint x: 410, startPoint y: 156, endPoint x: 392, endPoint y: 158, distance: 17.7
click at [392, 158] on p "00:00" at bounding box center [400, 154] width 51 height 9
click at [68, 97] on span "Dashboard" at bounding box center [66, 94] width 35 height 10
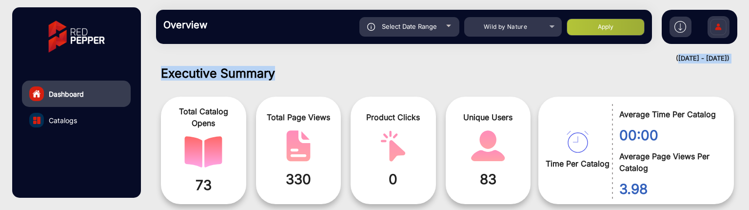
drag, startPoint x: 644, startPoint y: 57, endPoint x: 742, endPoint y: 61, distance: 97.7
click at [742, 61] on mat-drawer-content "Overview Reports Understand what makes your customers tick and learn how they a…" at bounding box center [447, 105] width 603 height 210
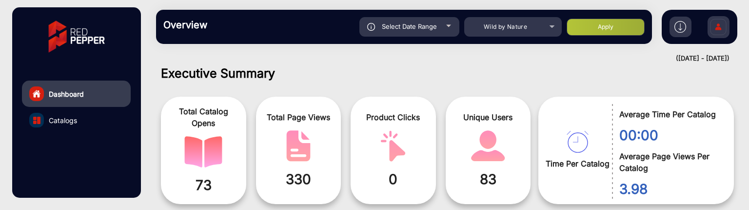
click at [574, 113] on div at bounding box center [578, 126] width 69 height 54
drag, startPoint x: 665, startPoint y: 130, endPoint x: 638, endPoint y: 130, distance: 26.8
click at [638, 130] on span "00:00" at bounding box center [670, 135] width 100 height 20
